Goal: Task Accomplishment & Management: Manage account settings

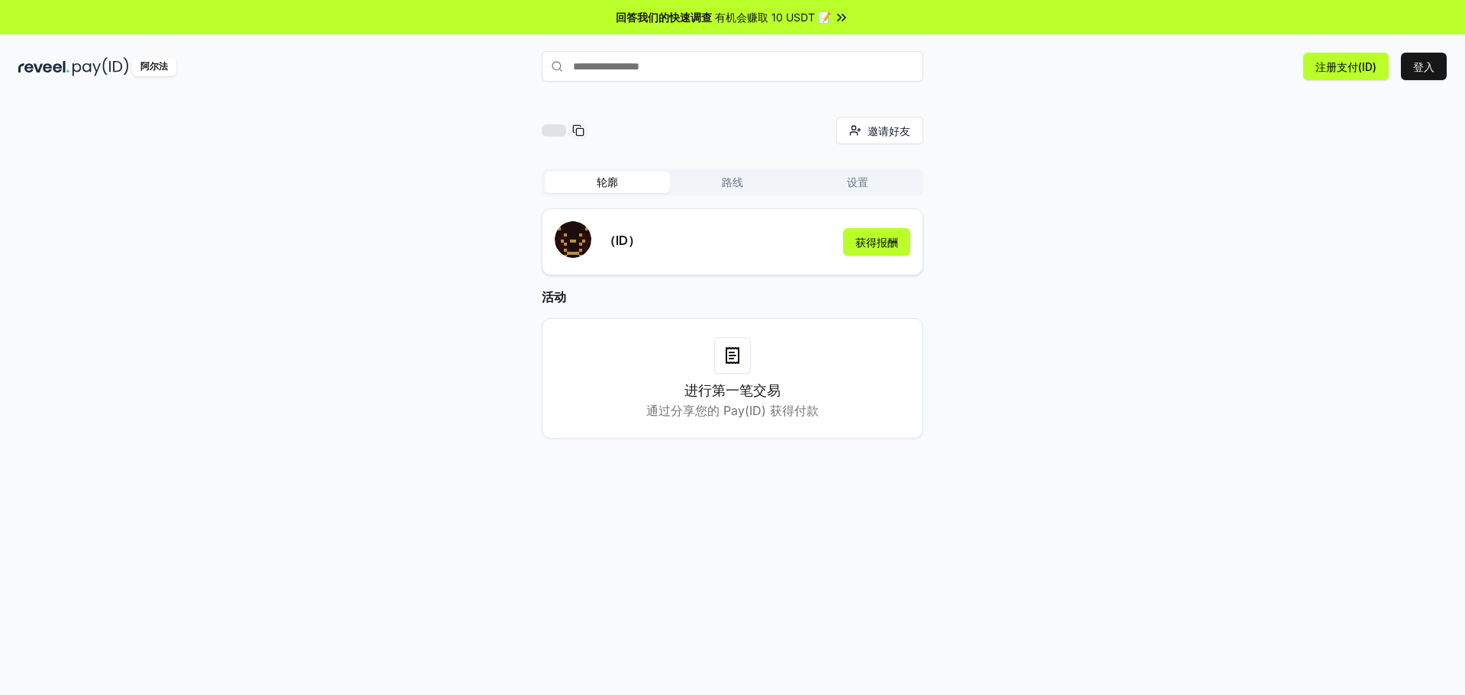
click at [345, 102] on div "邀请好友 邀请 轮廓 路线 设置 （ID） 获得报酬 活动 进行第一笔交易 通过分享您的 Pay(ID) 获得付款" at bounding box center [732, 412] width 1465 height 653
